Goal: Information Seeking & Learning: Learn about a topic

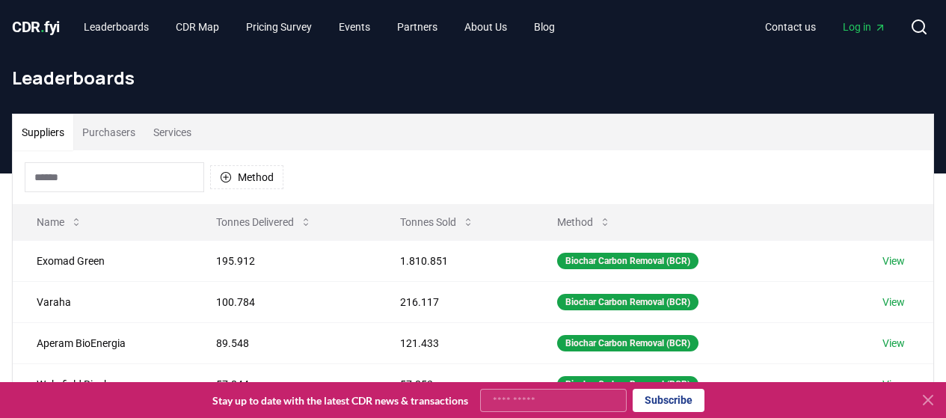
scroll to position [374, 0]
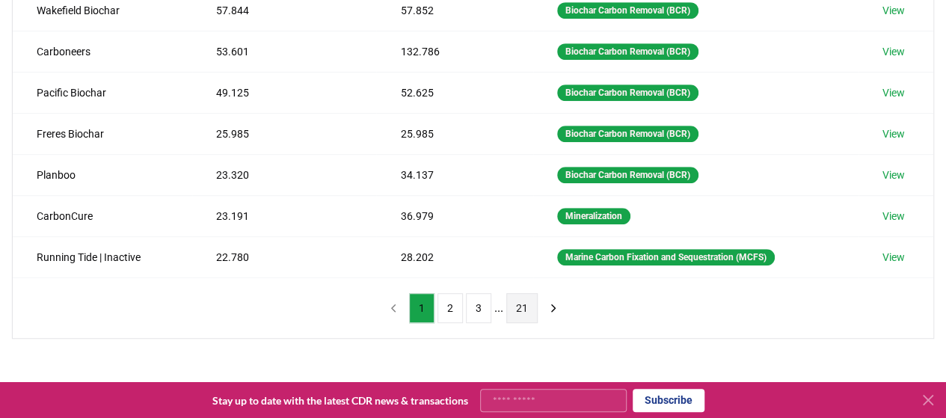
click at [515, 294] on button "21" at bounding box center [521, 308] width 31 height 30
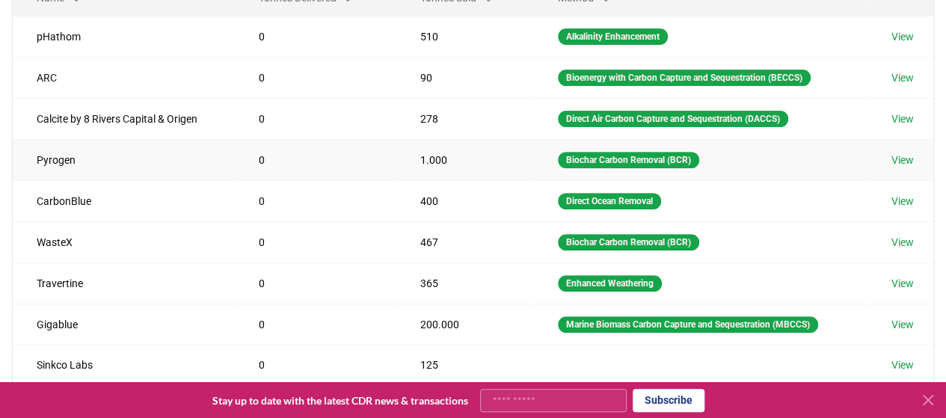
scroll to position [0, 0]
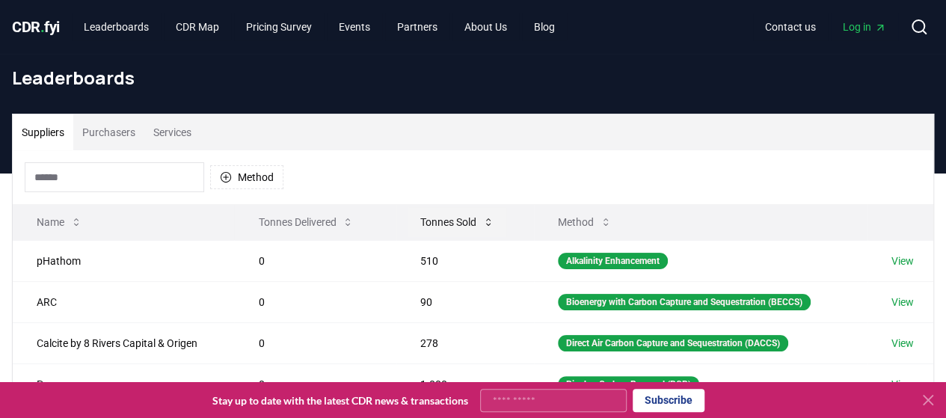
click at [451, 217] on button "Tonnes Sold" at bounding box center [457, 222] width 98 height 30
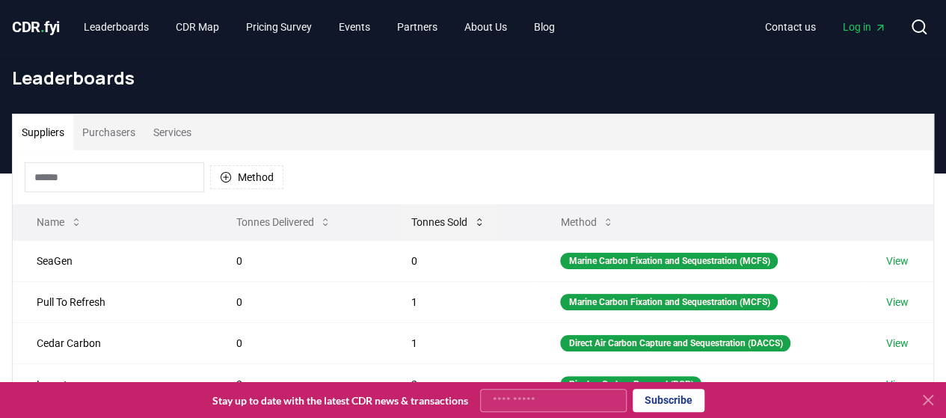
click at [467, 221] on button "Tonnes Sold" at bounding box center [448, 222] width 98 height 30
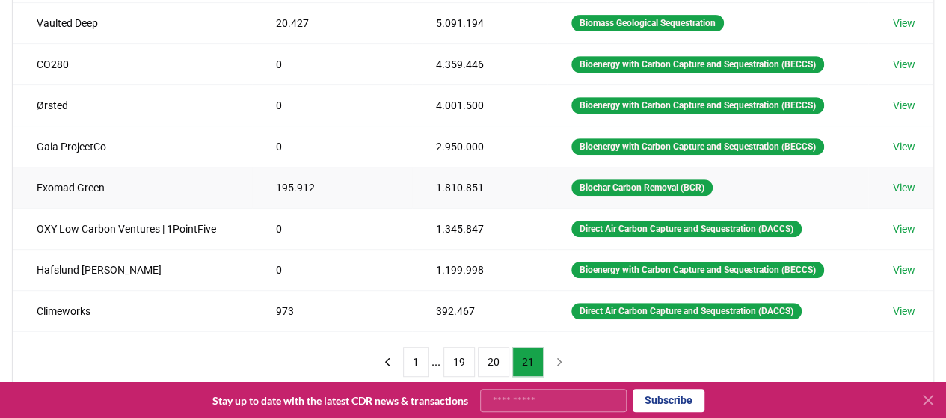
scroll to position [374, 0]
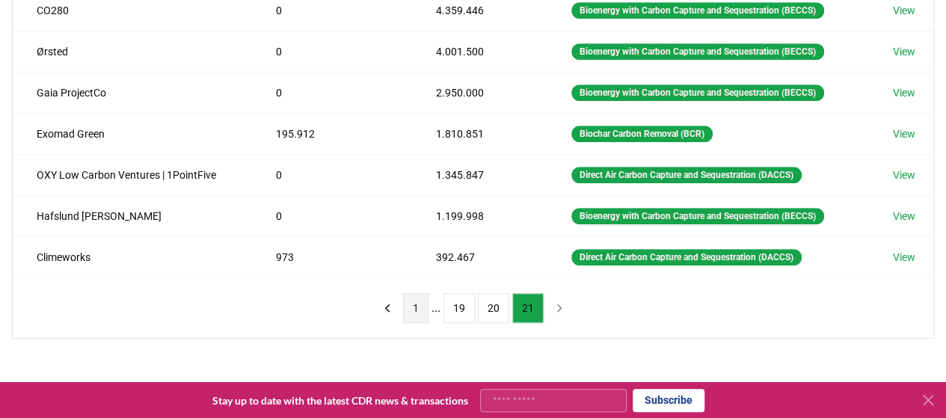
click at [417, 307] on button "1" at bounding box center [415, 308] width 25 height 30
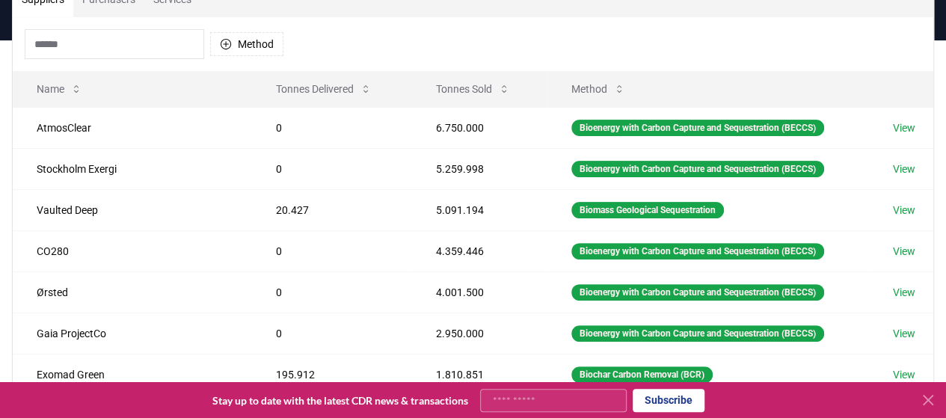
scroll to position [0, 0]
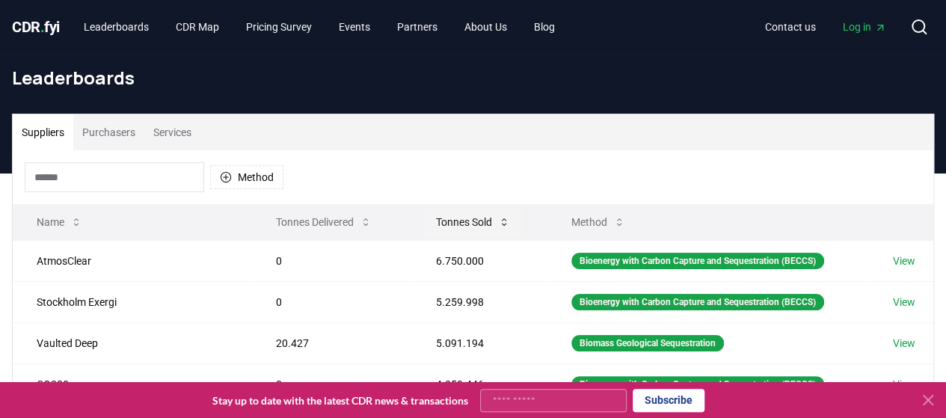
click at [462, 231] on button "Tonnes Sold" at bounding box center [473, 222] width 98 height 30
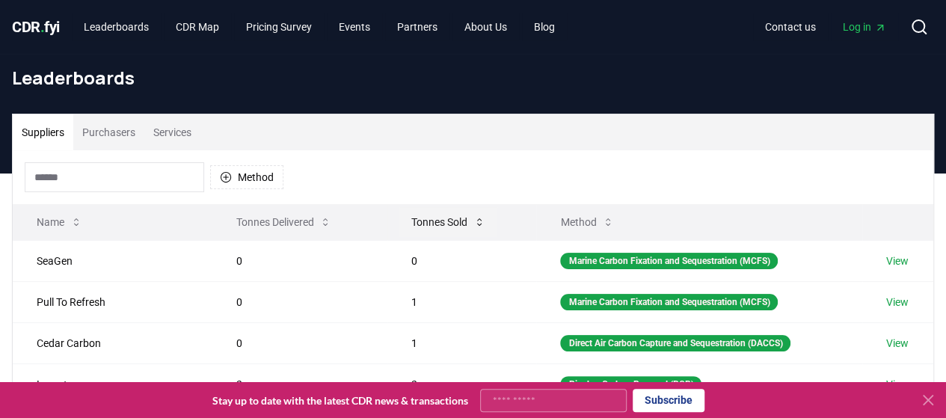
click at [455, 218] on button "Tonnes Sold" at bounding box center [448, 222] width 98 height 30
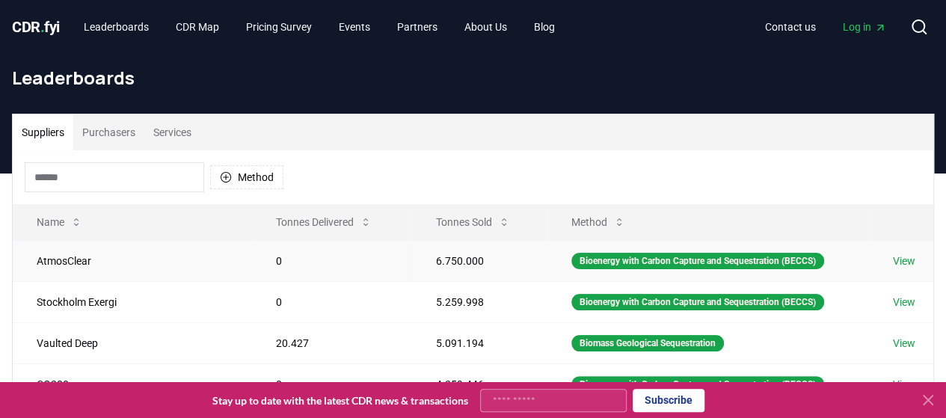
click at [908, 261] on link "View" at bounding box center [903, 261] width 22 height 15
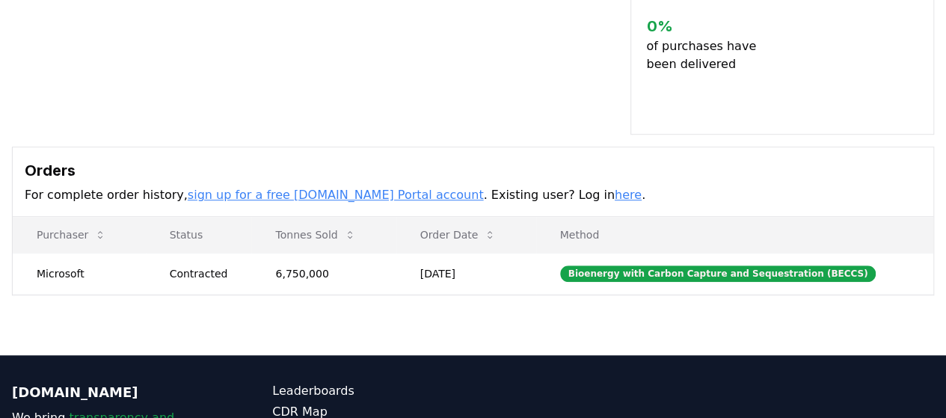
scroll to position [449, 0]
